Goal: Task Accomplishment & Management: Complete application form

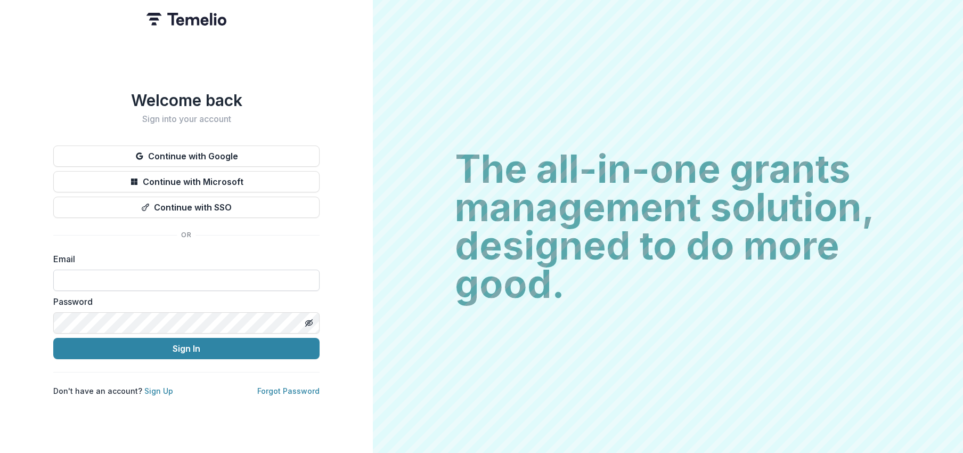
click at [87, 270] on input at bounding box center [186, 280] width 266 height 21
paste input "**********"
type input "**********"
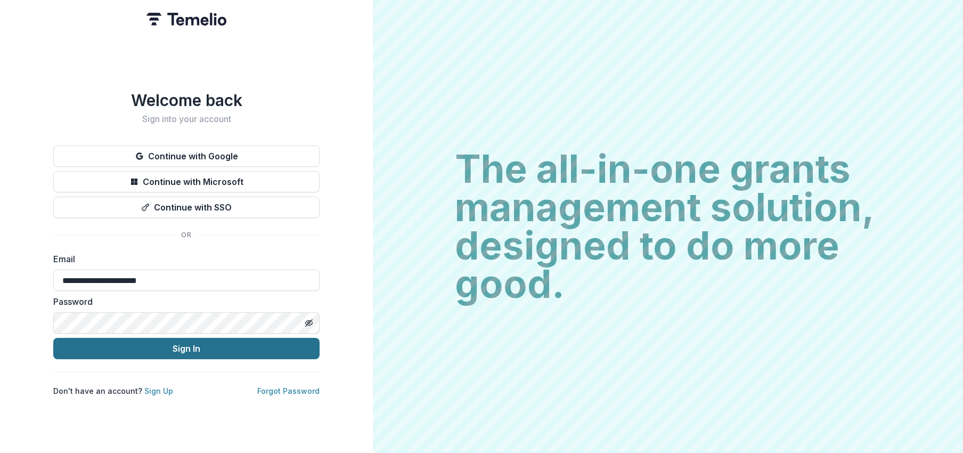
click at [133, 342] on button "Sign In" at bounding box center [186, 348] width 266 height 21
